Goal: Task Accomplishment & Management: Manage account settings

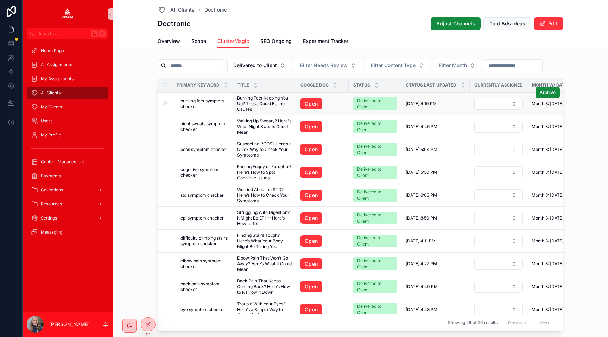
click at [194, 101] on span "burning feet symptom checker" at bounding box center [205, 103] width 48 height 11
click at [194, 123] on span "night sweats symptom checker" at bounding box center [205, 126] width 48 height 11
click at [197, 154] on td "pcos symptom checker pcos symptom checker" at bounding box center [202, 149] width 61 height 23
click at [198, 150] on span "pcos symptom checker" at bounding box center [204, 150] width 47 height 6
click at [201, 169] on span "cognitive symptom checker" at bounding box center [205, 172] width 48 height 11
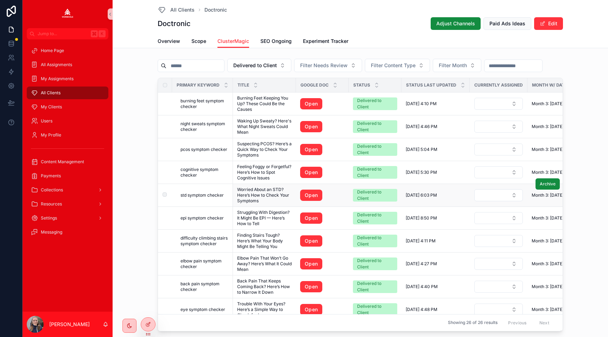
click at [206, 193] on span "std symptom checker" at bounding box center [202, 196] width 43 height 6
click at [206, 216] on span "epi symptom checker" at bounding box center [202, 218] width 43 height 6
click at [208, 237] on span "difficulty climbing stairs symptom checker" at bounding box center [205, 240] width 48 height 11
click at [210, 261] on span "elbow pain symptom checker" at bounding box center [205, 263] width 48 height 11
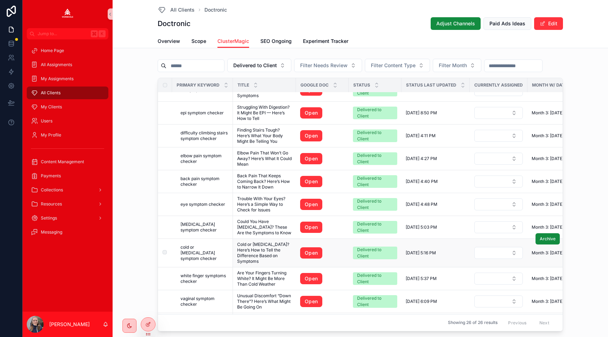
scroll to position [108, 0]
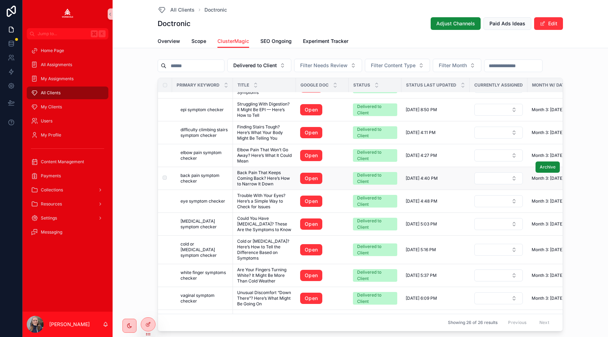
click at [201, 176] on span "back pain symptom checker" at bounding box center [205, 178] width 48 height 11
click at [203, 202] on span "eye symptom checker" at bounding box center [203, 201] width 45 height 6
click at [206, 224] on span "lupus symptom checker" at bounding box center [205, 224] width 48 height 11
click at [205, 244] on span "cold or flu symptom checker" at bounding box center [205, 249] width 48 height 17
click at [195, 270] on span "white finger symptoms checker" at bounding box center [205, 275] width 48 height 11
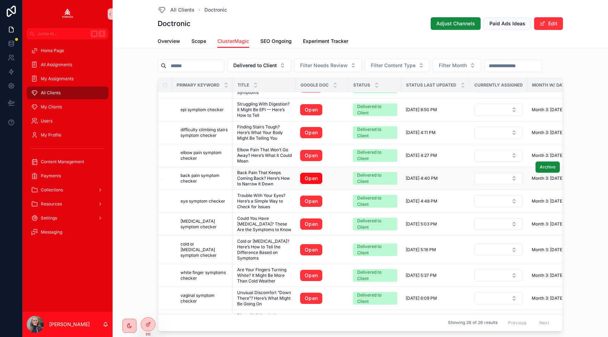
scroll to position [0, 0]
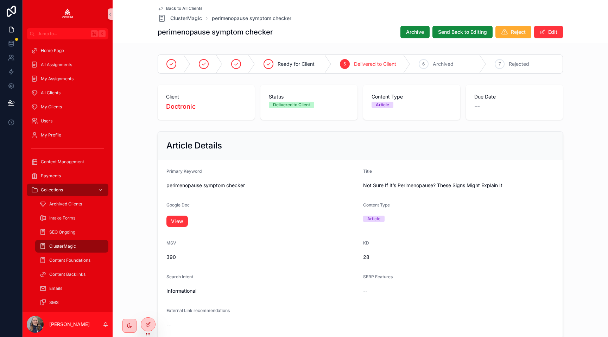
scroll to position [376, 0]
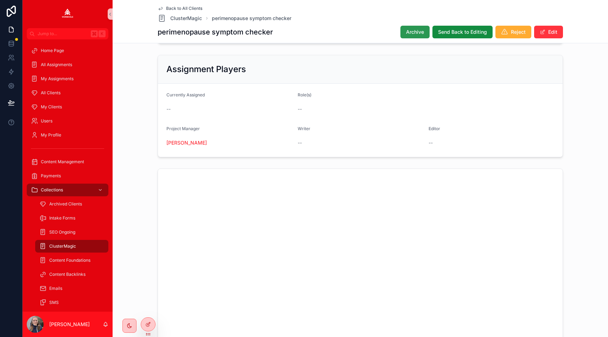
click at [417, 35] on span "Archive" at bounding box center [415, 32] width 18 height 7
click at [548, 30] on button "Edit" at bounding box center [548, 32] width 29 height 13
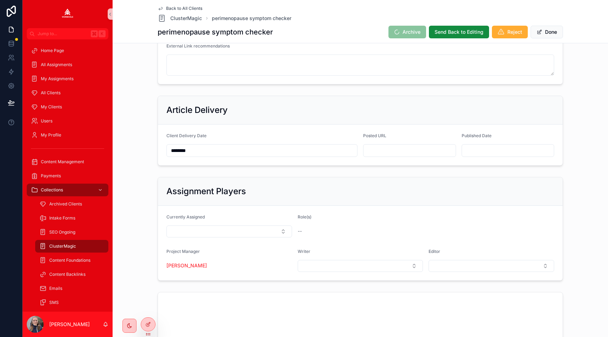
scroll to position [263, 0]
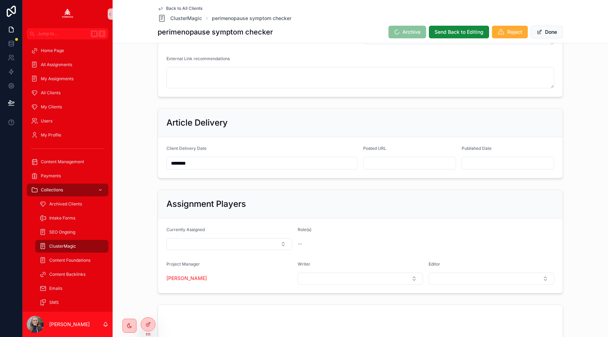
click at [398, 165] on input "scrollable content" at bounding box center [410, 163] width 92 height 10
paste input "**********"
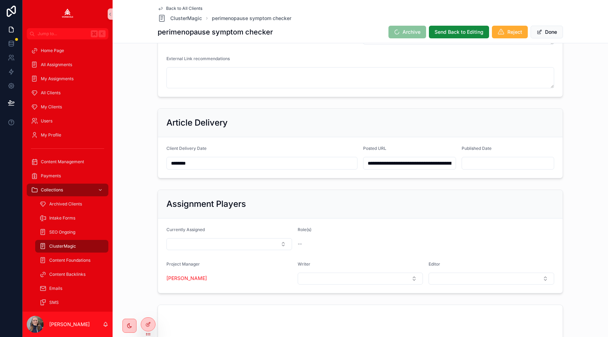
click at [399, 165] on input "**********" at bounding box center [410, 163] width 92 height 10
type input "**********"
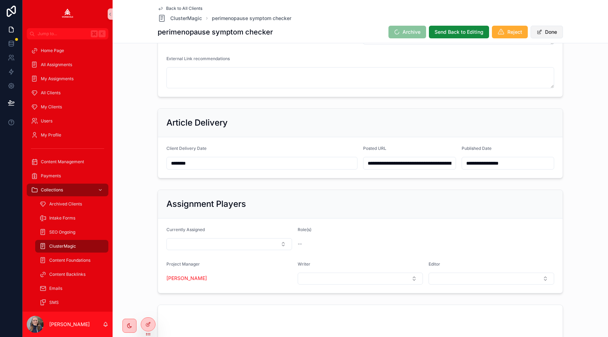
click at [548, 34] on button "Done" at bounding box center [547, 32] width 32 height 13
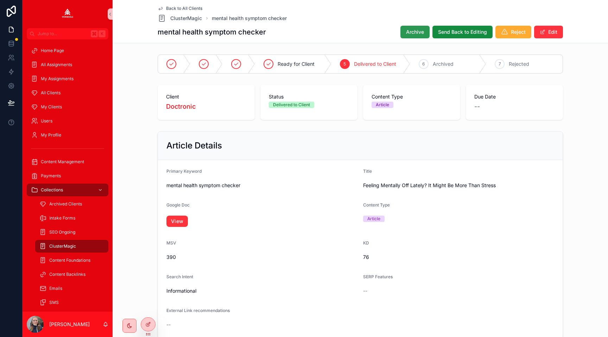
scroll to position [376, 0]
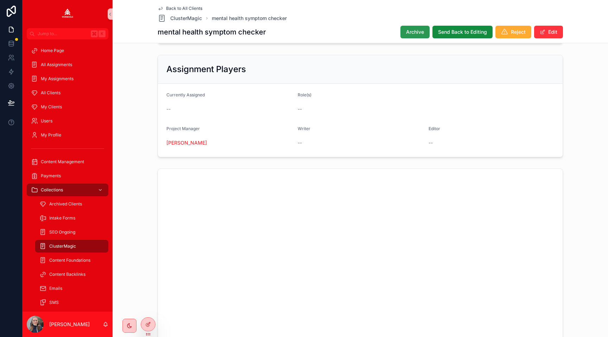
click at [410, 32] on span "Archive" at bounding box center [415, 32] width 18 height 7
click at [549, 32] on button "Edit" at bounding box center [548, 32] width 29 height 13
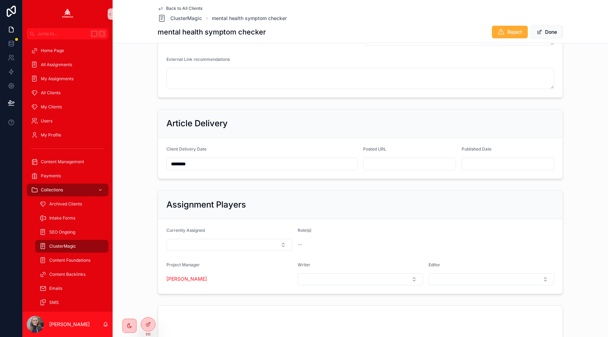
scroll to position [271, 0]
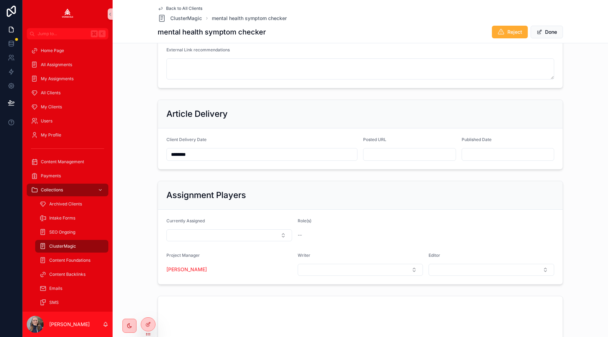
click at [392, 159] on input "scrollable content" at bounding box center [410, 155] width 92 height 10
paste input "**********"
click at [410, 96] on div "**********" at bounding box center [361, 208] width 496 height 856
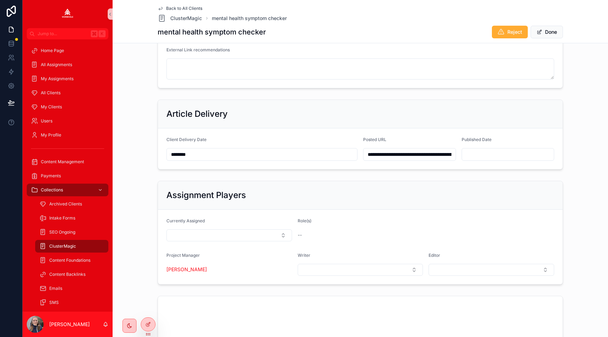
click at [570, 105] on div "**********" at bounding box center [360, 135] width 490 height 76
click at [387, 153] on input "**********" at bounding box center [410, 155] width 92 height 10
type input "**********"
click at [580, 106] on div "**********" at bounding box center [360, 135] width 490 height 76
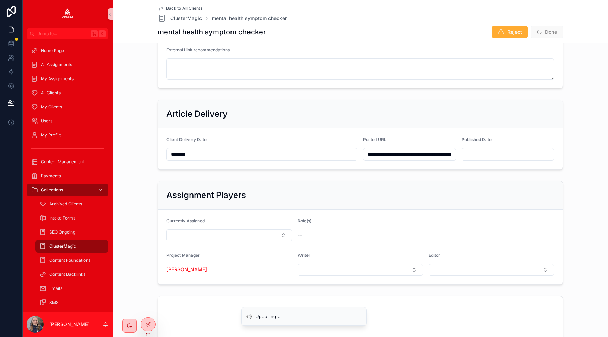
type input "**********"
click at [551, 33] on button "Done" at bounding box center [547, 32] width 32 height 13
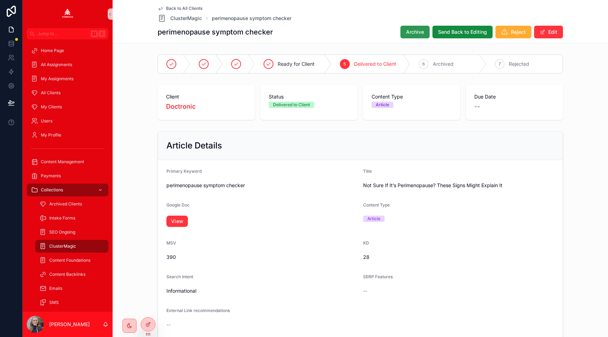
click at [414, 31] on span "Archive" at bounding box center [415, 32] width 18 height 7
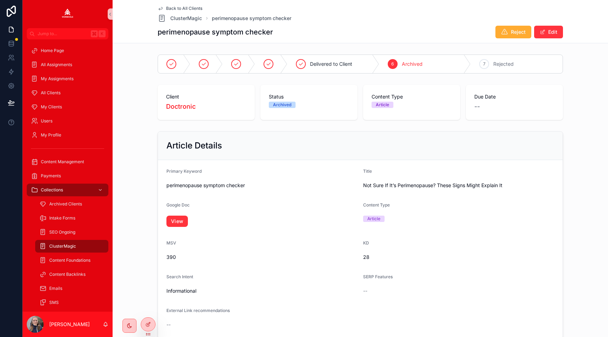
scroll to position [376, 0]
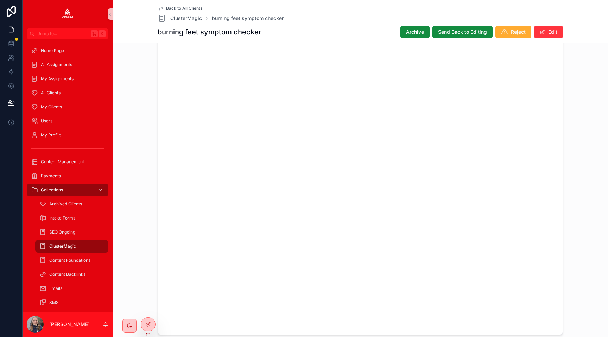
scroll to position [537, 0]
click at [570, 145] on div "scrollable content" at bounding box center [360, 175] width 490 height 343
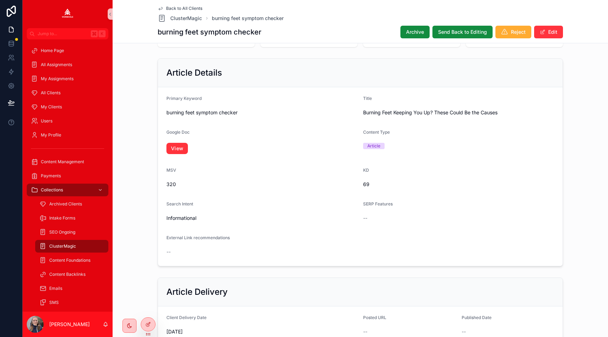
scroll to position [0, 0]
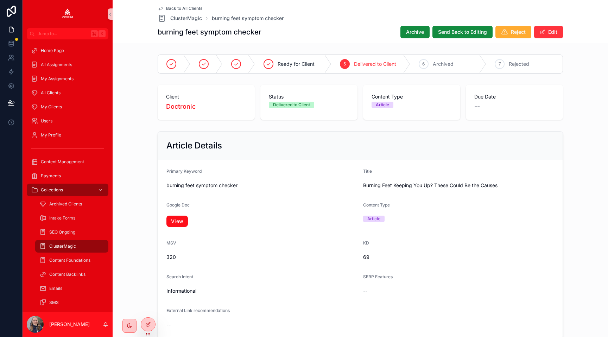
click at [178, 217] on link "View" at bounding box center [176, 221] width 21 height 11
click at [415, 34] on span "Archive" at bounding box center [415, 32] width 18 height 7
click at [555, 32] on button "Edit" at bounding box center [548, 32] width 29 height 13
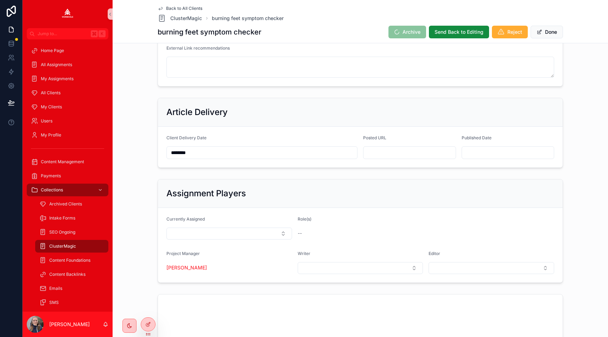
scroll to position [273, 0]
click at [402, 164] on form "Client Delivery Date ******** Posted URL Published Date" at bounding box center [360, 146] width 405 height 41
click at [402, 151] on input "scrollable content" at bounding box center [410, 152] width 92 height 10
paste input "**********"
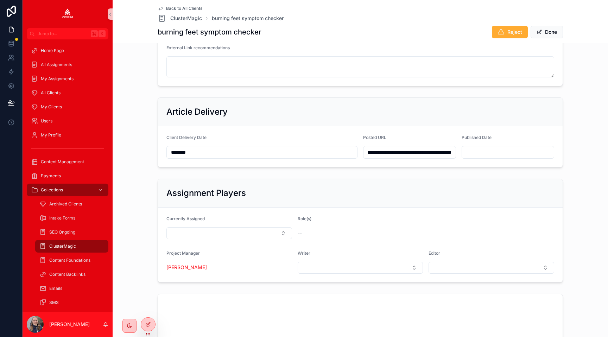
scroll to position [0, 0]
click at [400, 155] on input "**********" at bounding box center [410, 152] width 92 height 10
type input "**********"
click at [438, 100] on div "Article Delivery" at bounding box center [360, 112] width 405 height 29
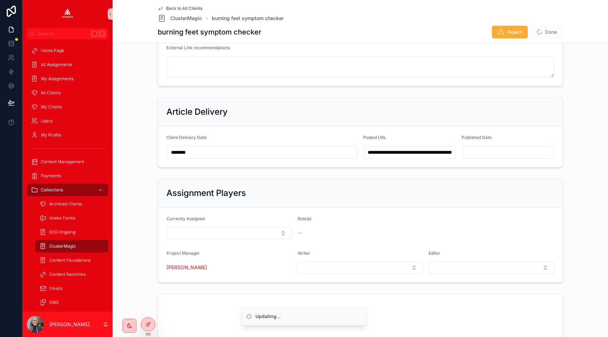
type input "**********"
click at [547, 34] on button "Done" at bounding box center [547, 32] width 32 height 13
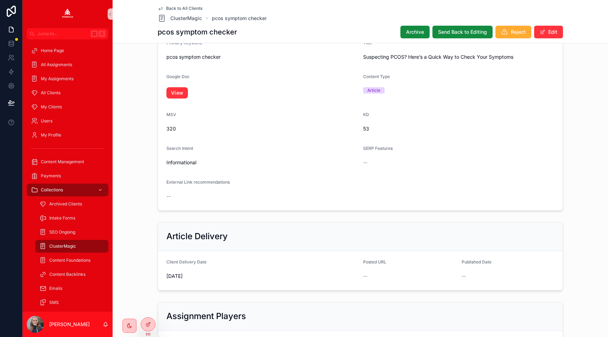
scroll to position [115, 0]
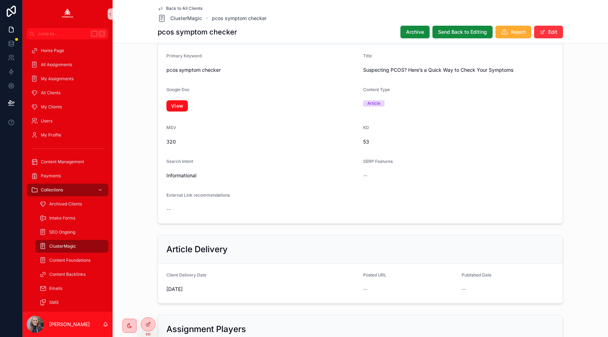
click at [175, 109] on link "View" at bounding box center [176, 105] width 21 height 11
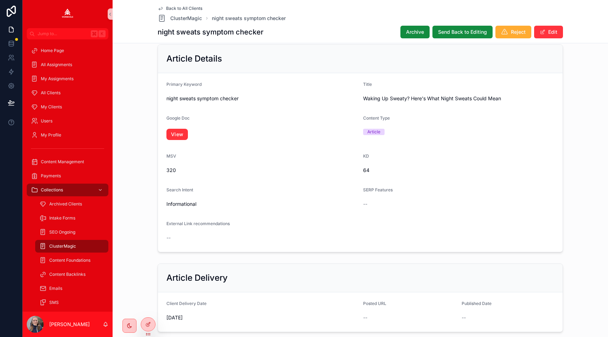
scroll to position [69, 0]
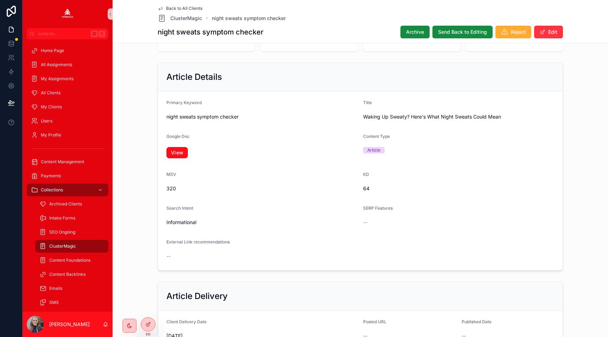
click at [173, 151] on link "View" at bounding box center [176, 152] width 21 height 11
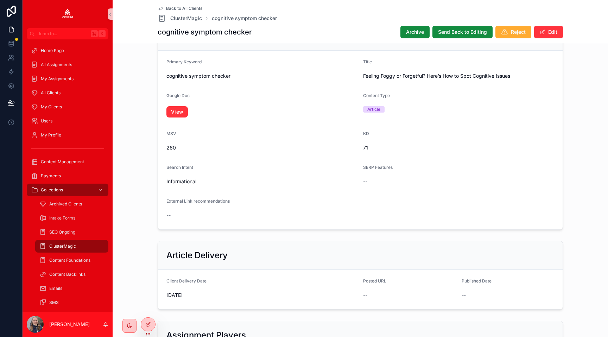
scroll to position [107, 0]
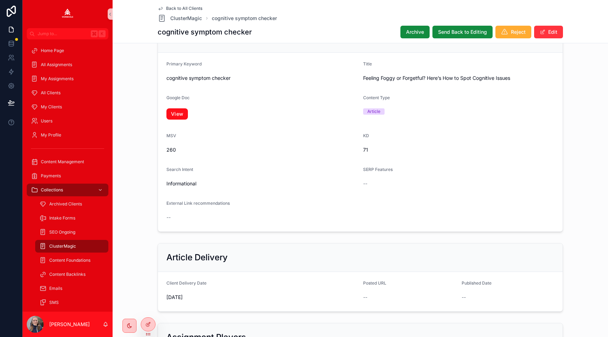
click at [178, 111] on link "View" at bounding box center [176, 113] width 21 height 11
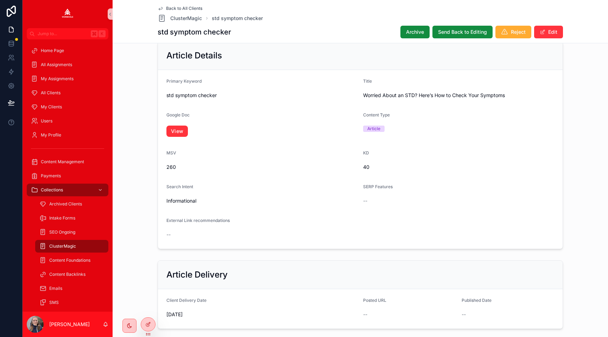
scroll to position [85, 0]
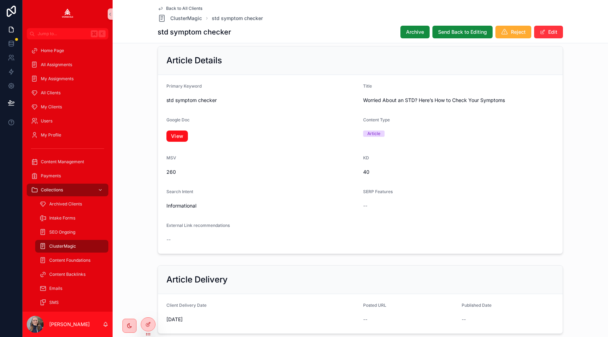
click at [176, 135] on link "View" at bounding box center [176, 136] width 21 height 11
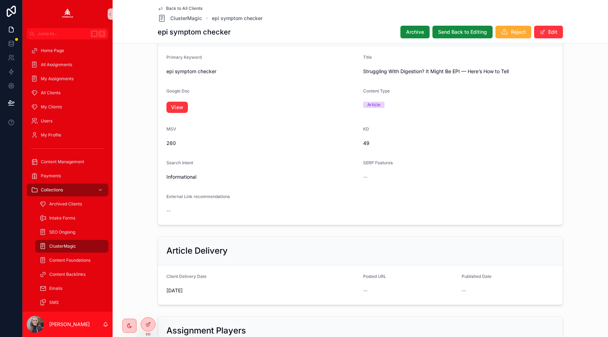
scroll to position [112, 0]
click at [174, 109] on link "View" at bounding box center [176, 108] width 21 height 11
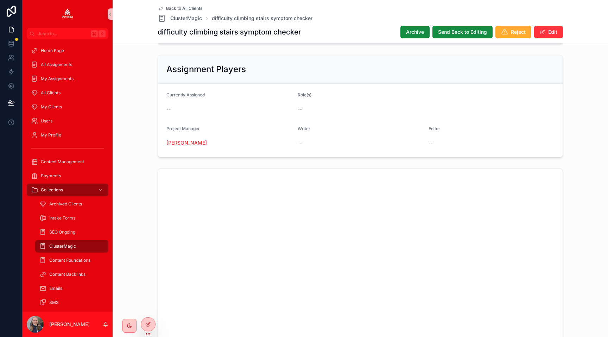
scroll to position [95, 0]
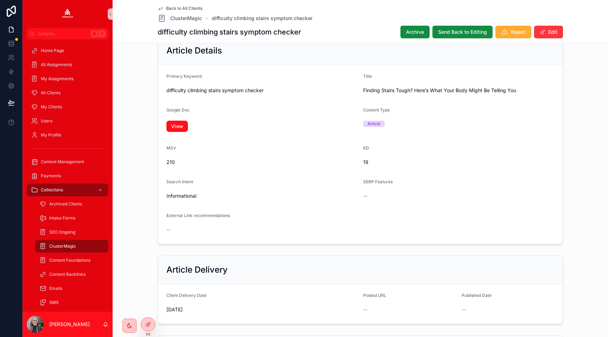
click at [167, 122] on link "View" at bounding box center [176, 126] width 21 height 11
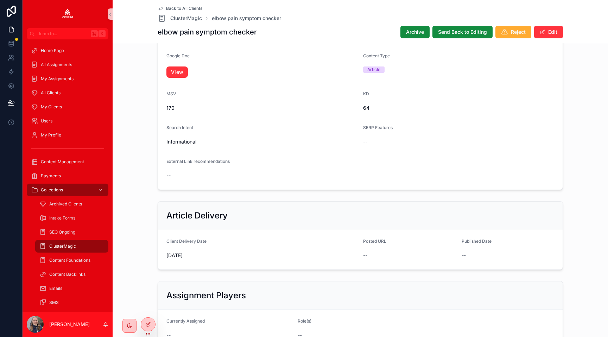
scroll to position [144, 0]
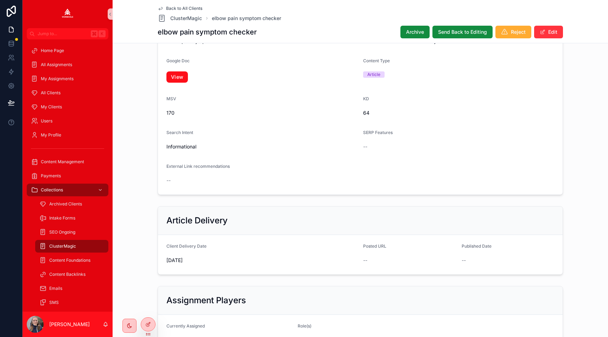
click at [182, 78] on link "View" at bounding box center [176, 76] width 21 height 11
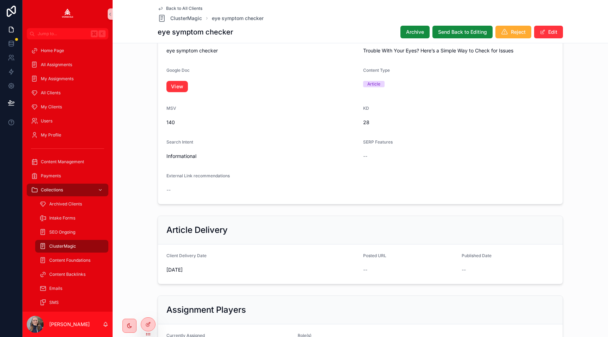
scroll to position [130, 0]
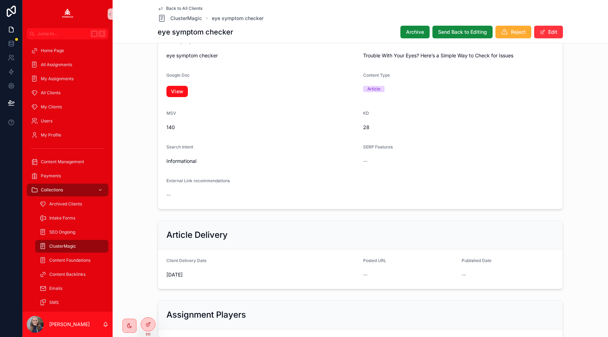
click at [179, 93] on link "View" at bounding box center [176, 91] width 21 height 11
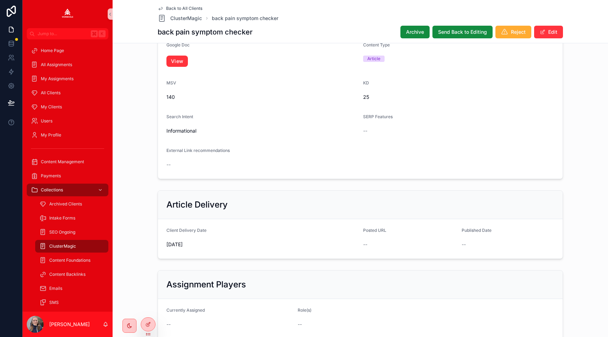
scroll to position [85, 0]
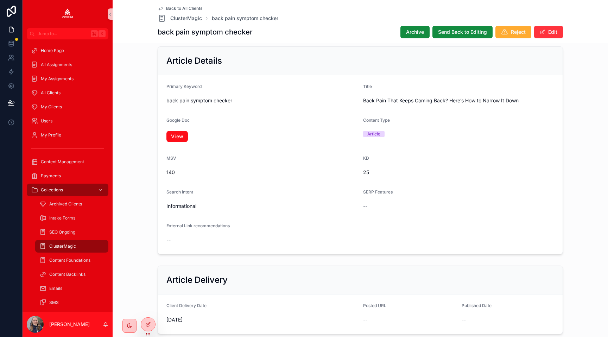
click at [174, 137] on link "View" at bounding box center [176, 136] width 21 height 11
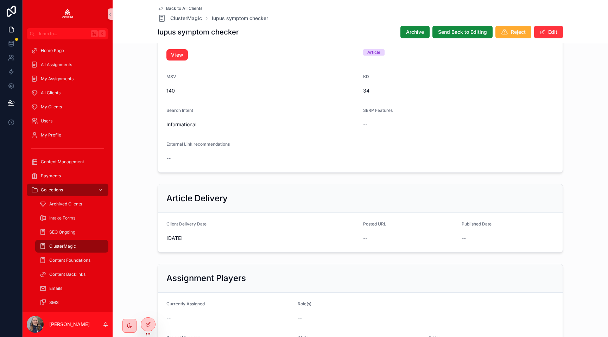
scroll to position [102, 0]
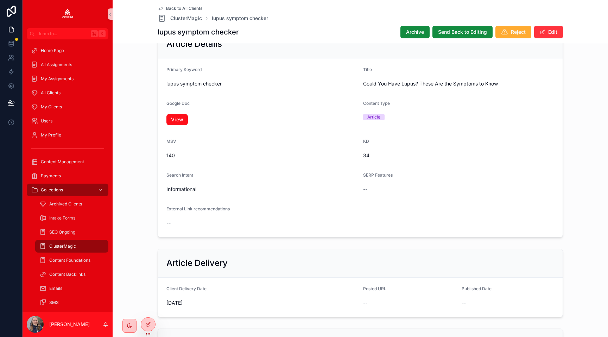
click at [174, 120] on link "View" at bounding box center [176, 119] width 21 height 11
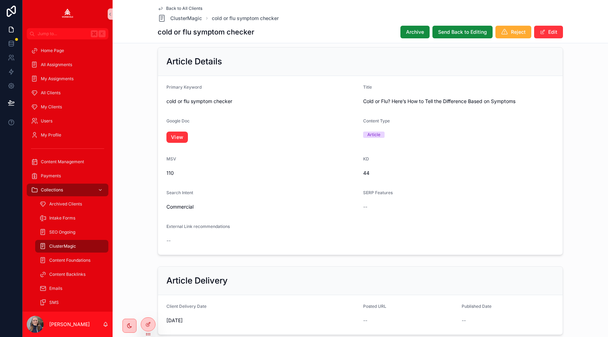
scroll to position [59, 0]
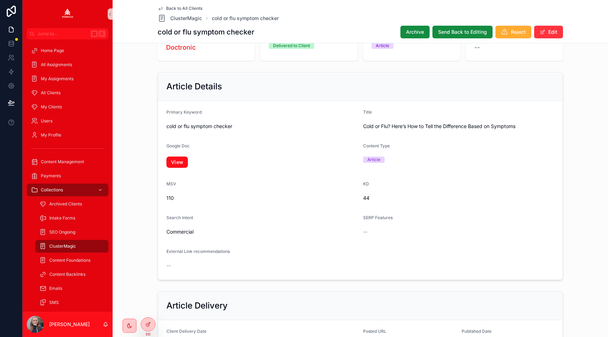
click at [177, 161] on link "View" at bounding box center [176, 162] width 21 height 11
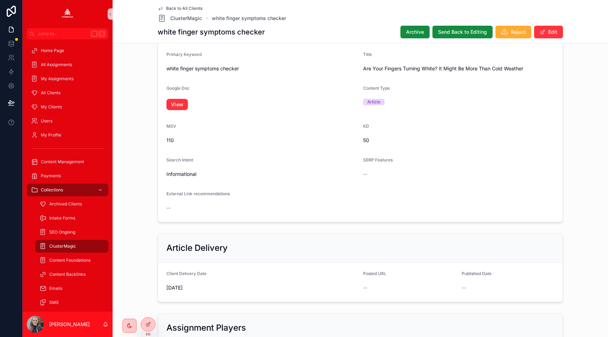
scroll to position [62, 0]
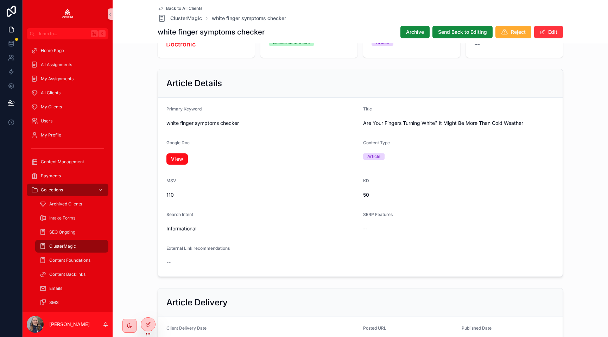
click at [180, 160] on link "View" at bounding box center [176, 158] width 21 height 11
